Goal: Information Seeking & Learning: Learn about a topic

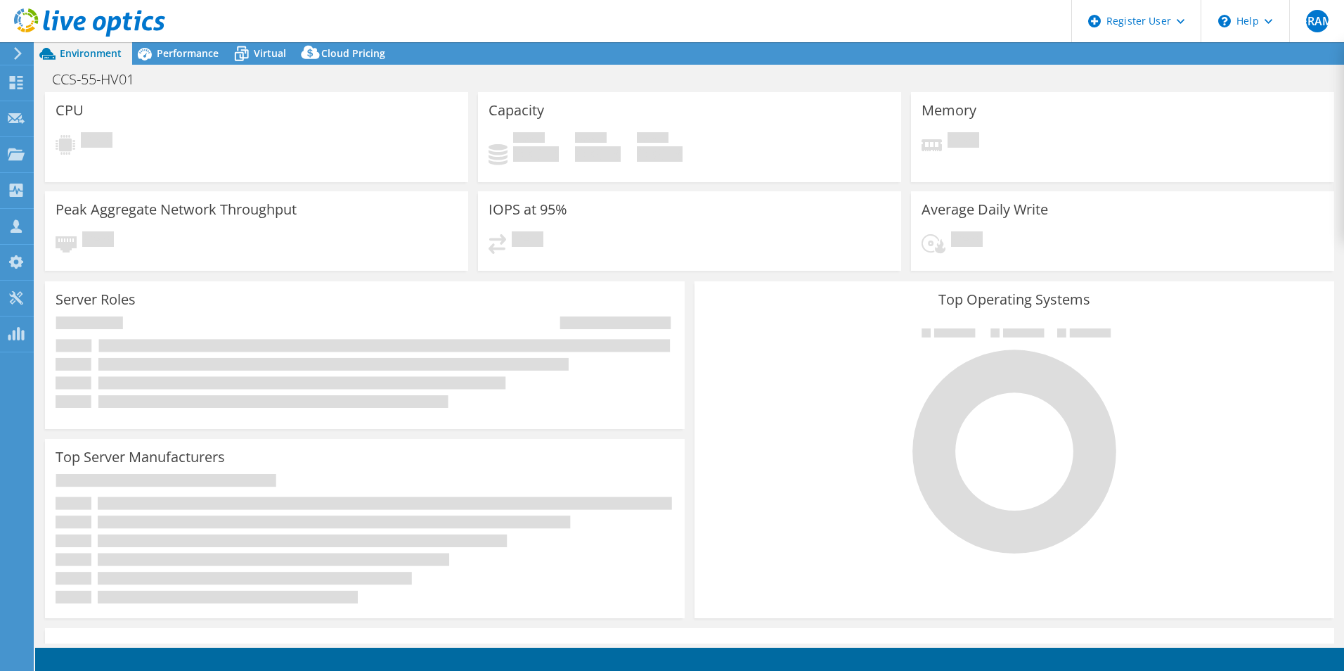
select select "USD"
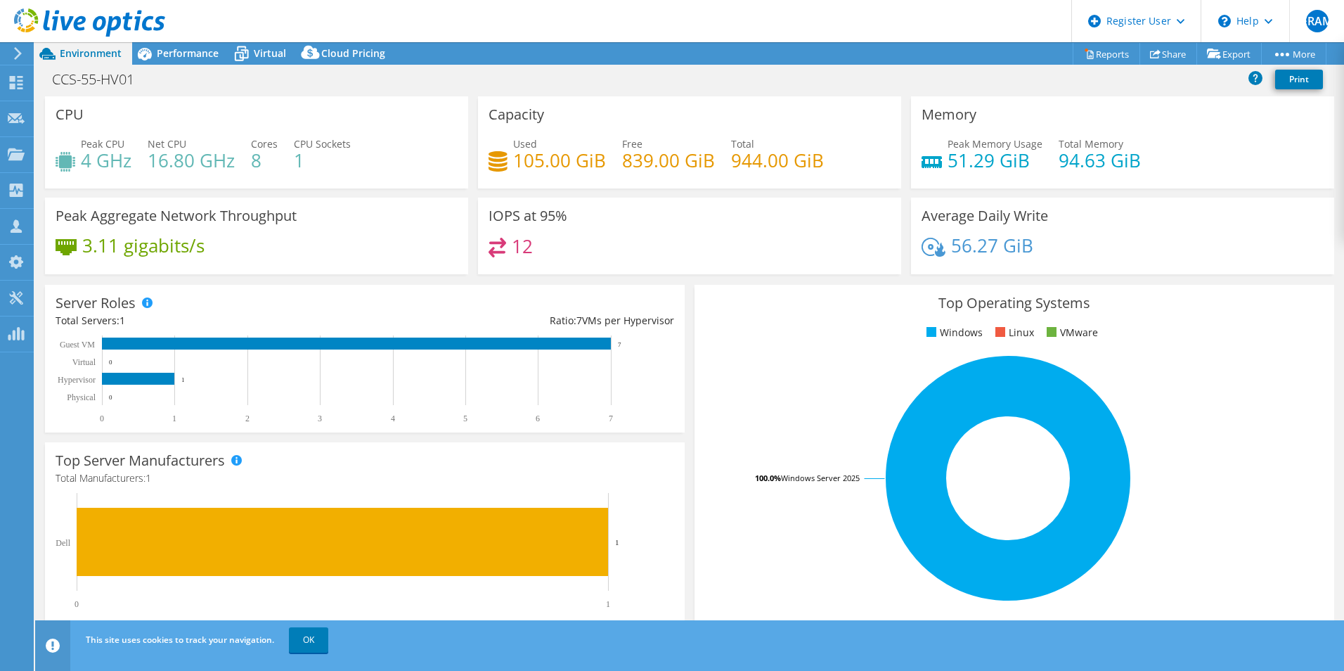
drag, startPoint x: 538, startPoint y: 237, endPoint x: 503, endPoint y: 245, distance: 36.0
click at [503, 245] on div "IOPS at 95% 12" at bounding box center [689, 236] width 423 height 77
drag, startPoint x: 507, startPoint y: 250, endPoint x: 493, endPoint y: 250, distance: 13.4
click at [493, 250] on div "12" at bounding box center [511, 246] width 44 height 16
drag, startPoint x: 493, startPoint y: 250, endPoint x: 479, endPoint y: 262, distance: 19.0
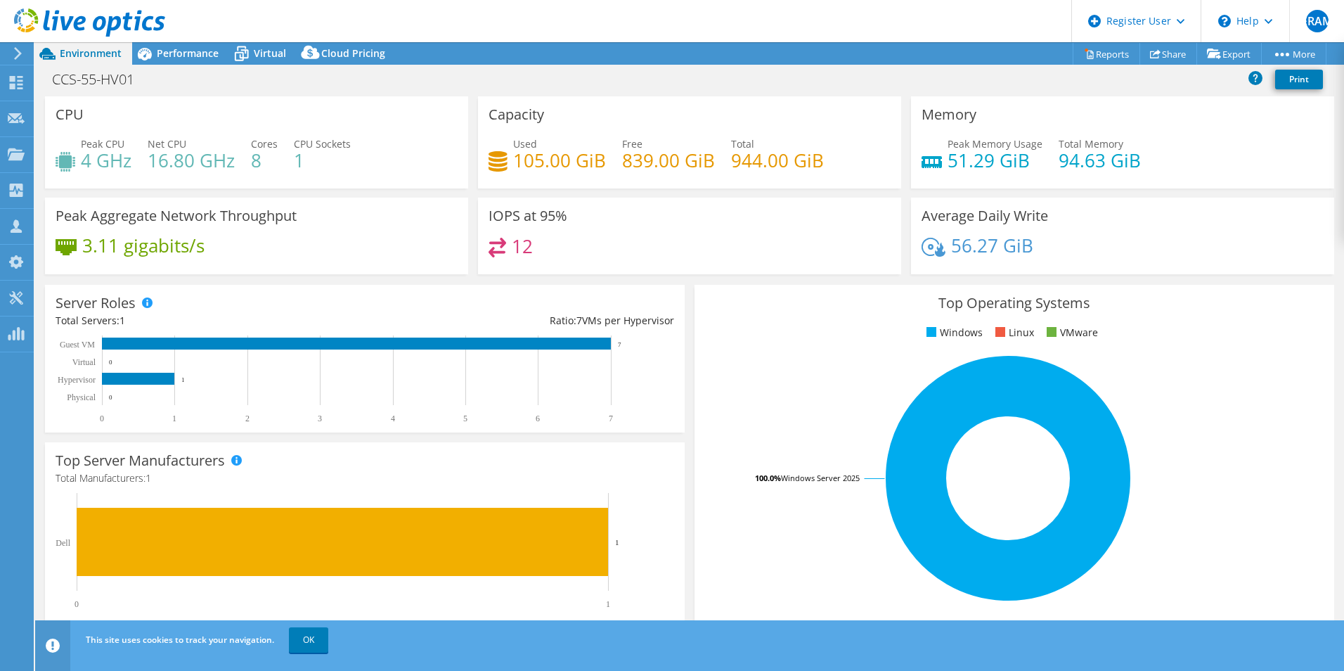
click at [479, 262] on div "IOPS at 95% 12" at bounding box center [689, 236] width 423 height 77
click at [201, 57] on span "Performance" at bounding box center [188, 52] width 62 height 13
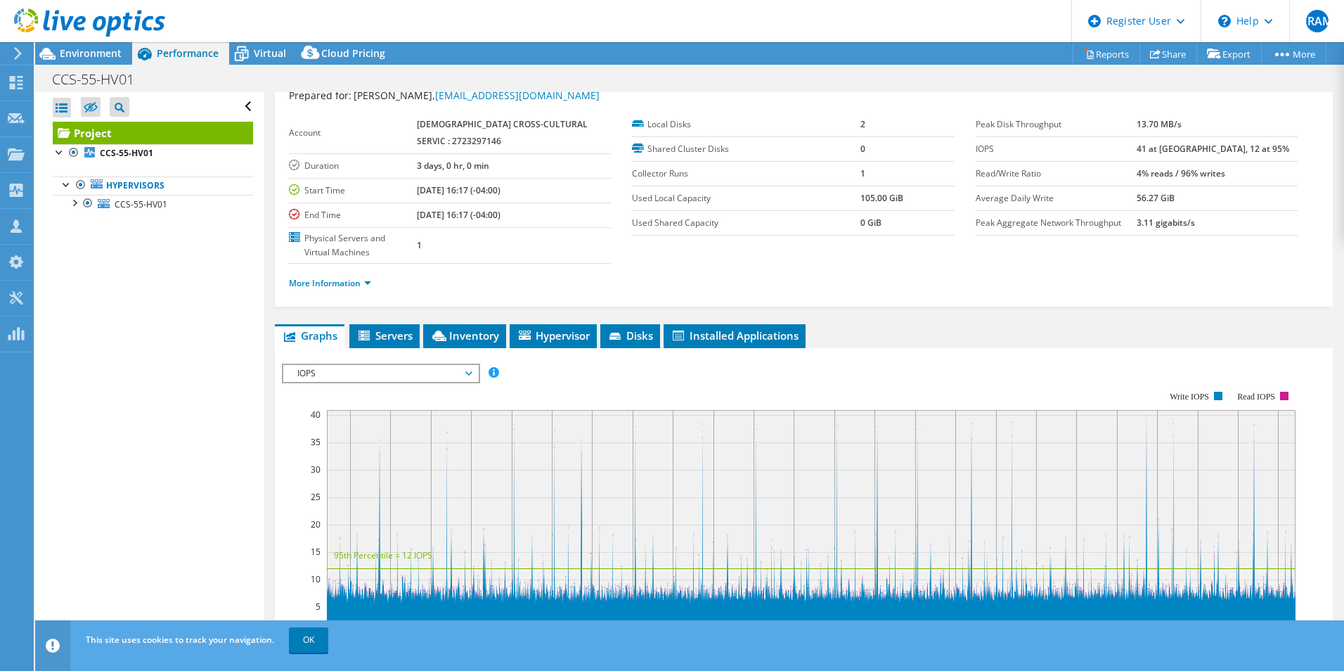
scroll to position [70, 0]
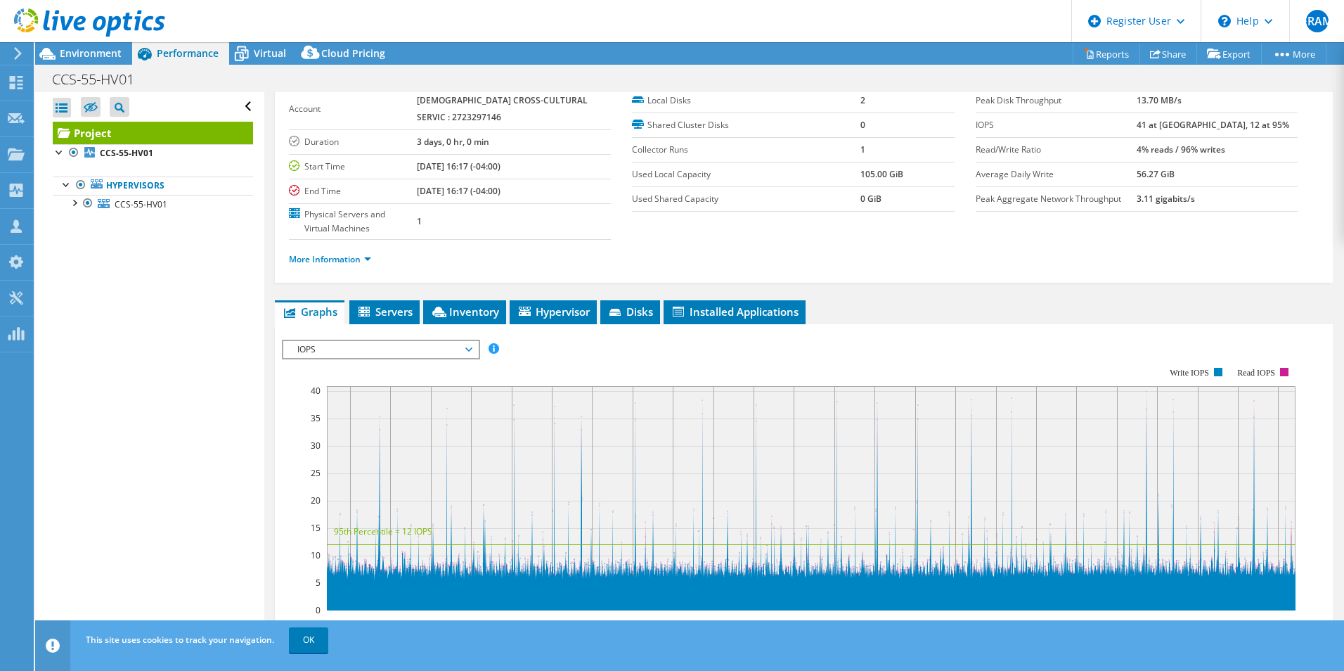
click at [334, 252] on li "More Information" at bounding box center [334, 259] width 91 height 15
click at [347, 261] on link "More Information" at bounding box center [330, 259] width 82 height 12
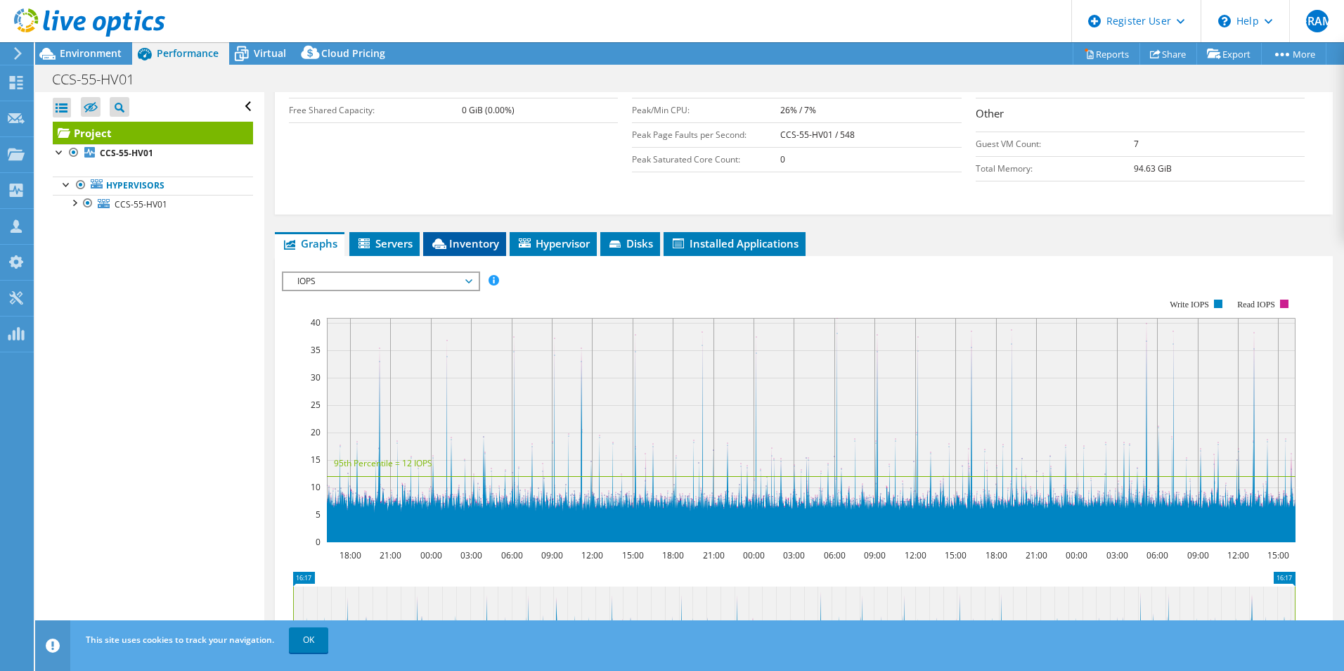
click at [477, 242] on span "Inventory" at bounding box center [464, 243] width 69 height 14
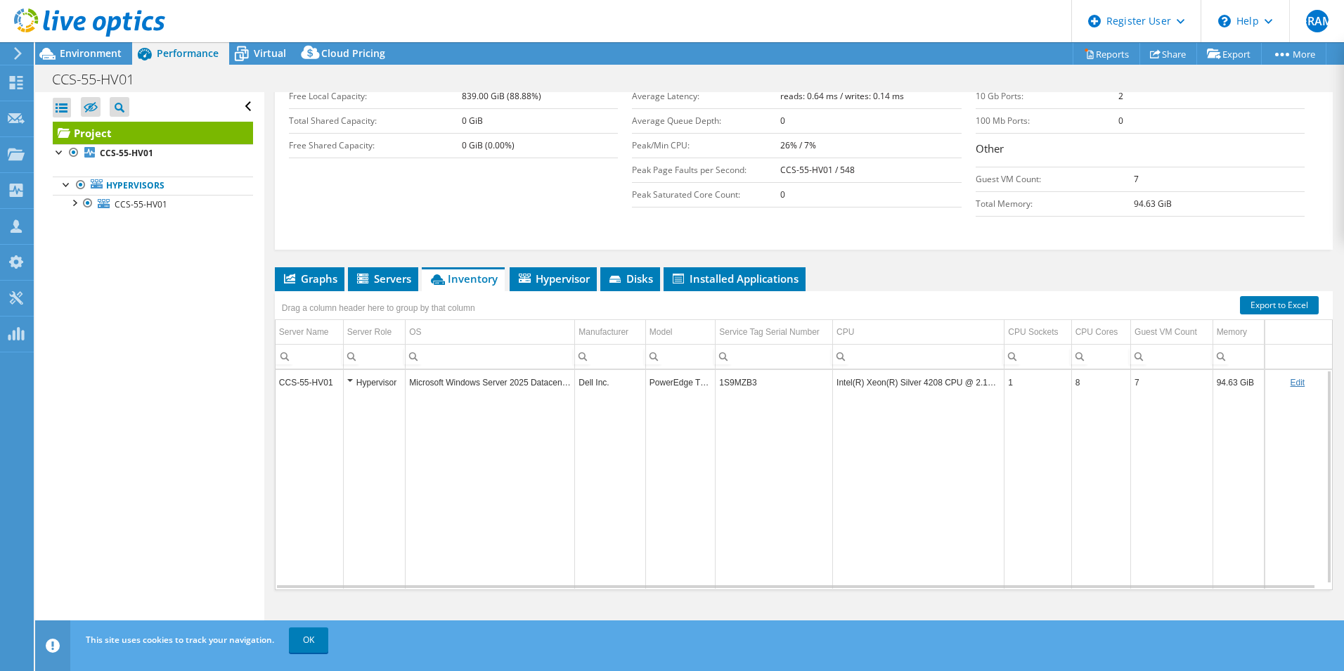
scroll to position [35, 0]
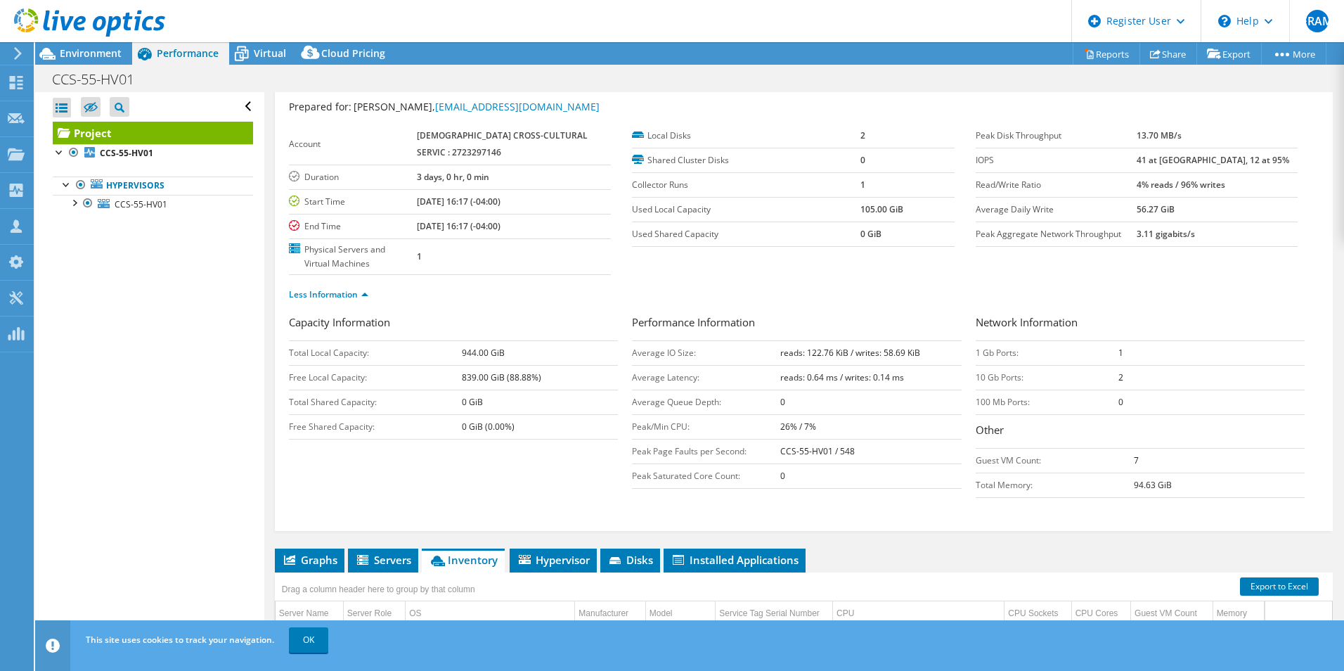
click at [89, 43] on div at bounding box center [82, 23] width 165 height 47
click at [85, 49] on span "Environment" at bounding box center [91, 52] width 62 height 13
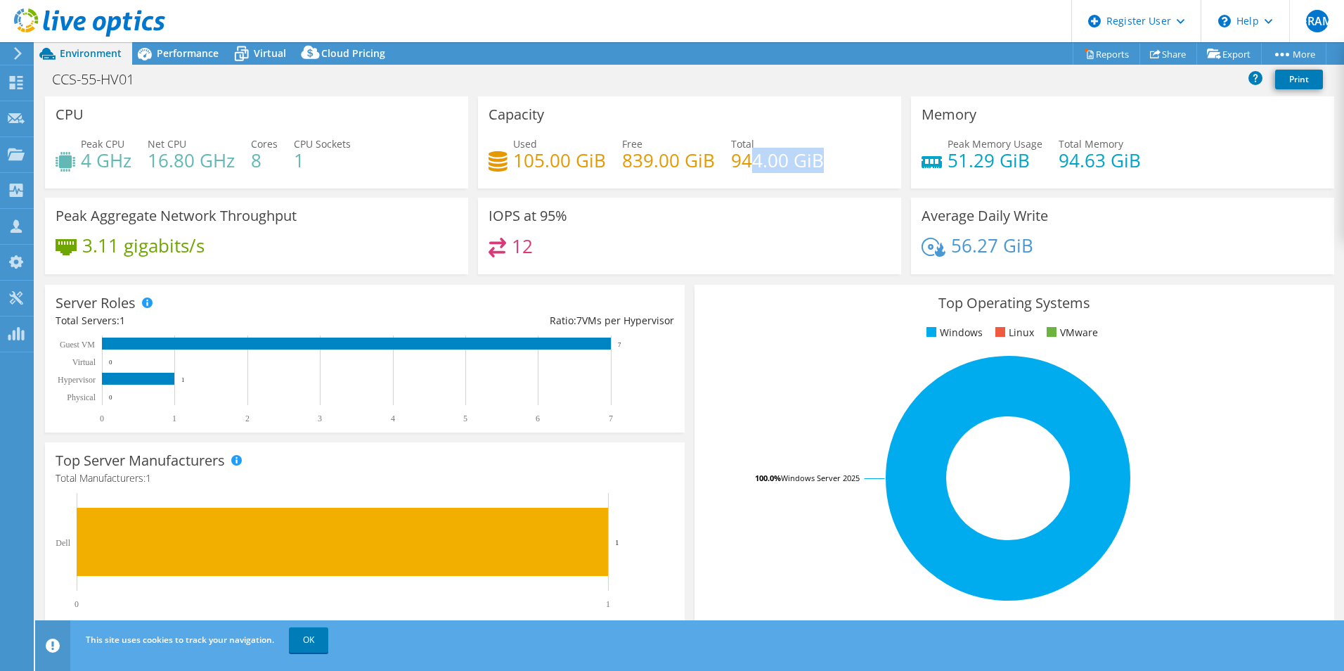
drag, startPoint x: 747, startPoint y: 171, endPoint x: 832, endPoint y: 171, distance: 84.3
click at [829, 171] on div "Used 105.00 GiB Free 839.00 GiB Total 944.00 GiB" at bounding box center [690, 159] width 402 height 46
drag, startPoint x: 832, startPoint y: 171, endPoint x: 770, endPoint y: 200, distance: 67.6
click at [770, 200] on div "IOPS at 95% 12" at bounding box center [689, 236] width 423 height 77
